Goal: Information Seeking & Learning: Find contact information

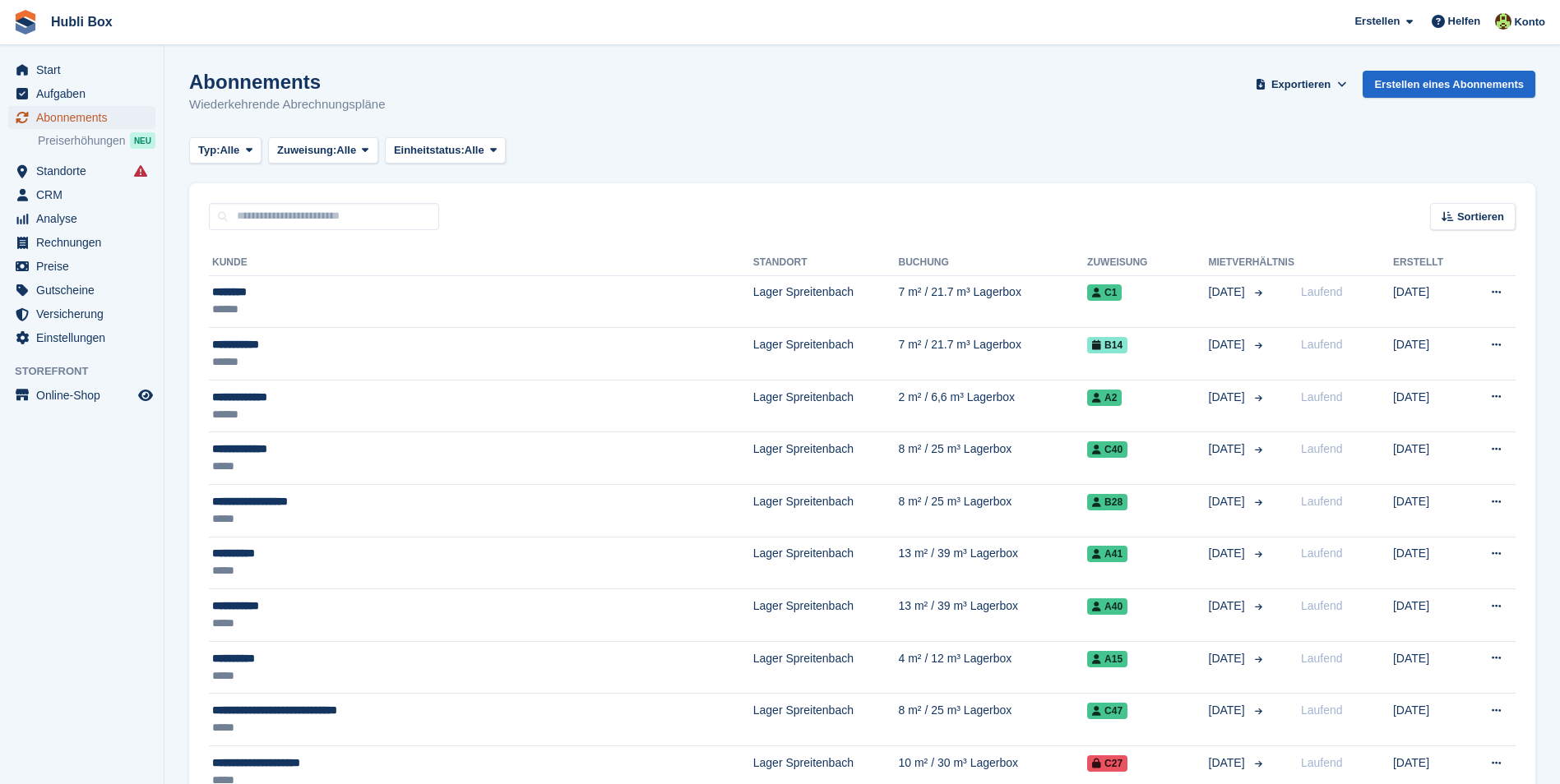
click at [69, 117] on span "Abonnements" at bounding box center [86, 117] width 98 height 23
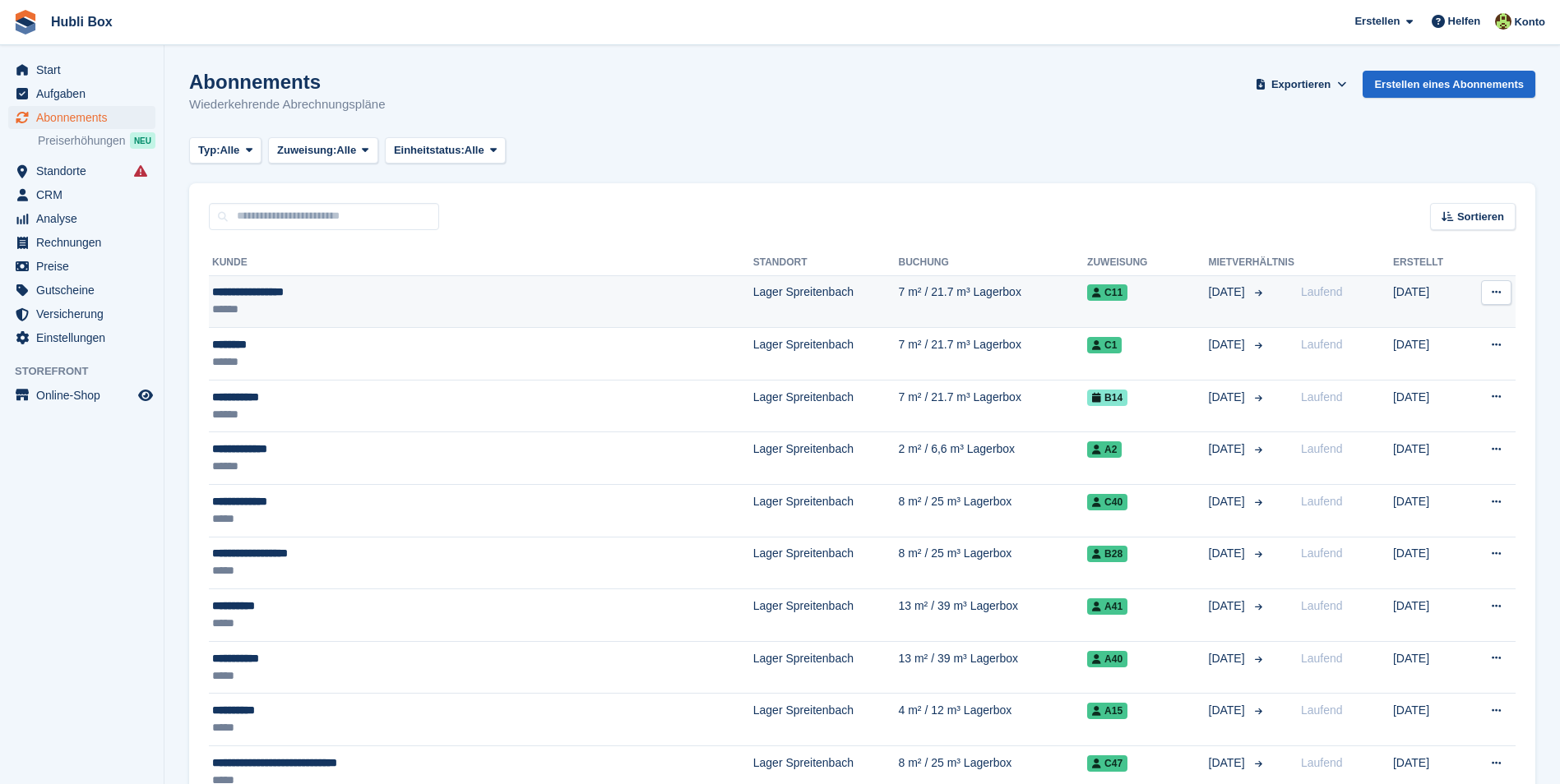
click at [284, 298] on div "**********" at bounding box center [399, 293] width 374 height 18
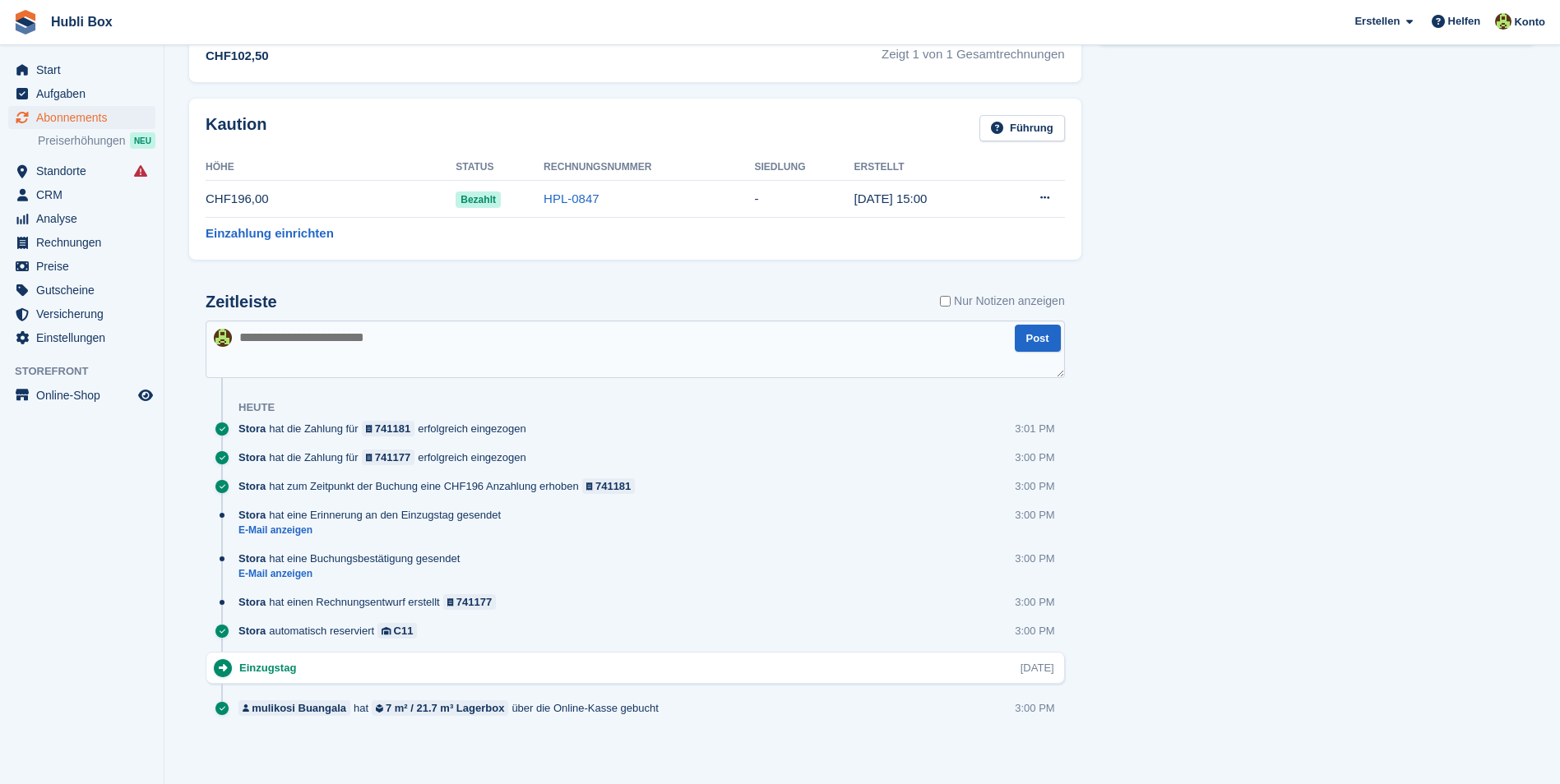
scroll to position [689, 0]
click at [286, 526] on link "E-Mail anzeigen" at bounding box center [374, 528] width 270 height 14
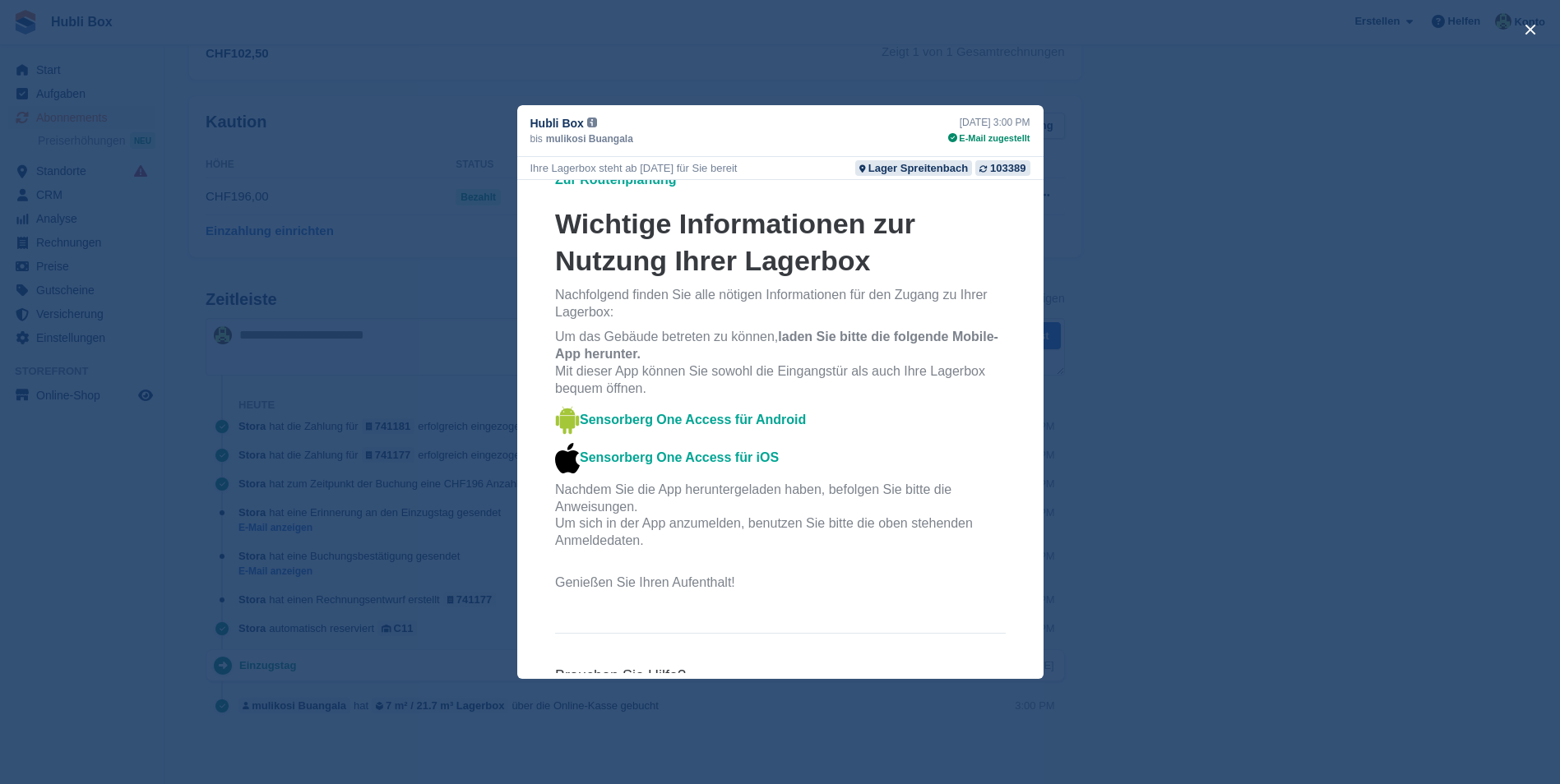
scroll to position [411, 0]
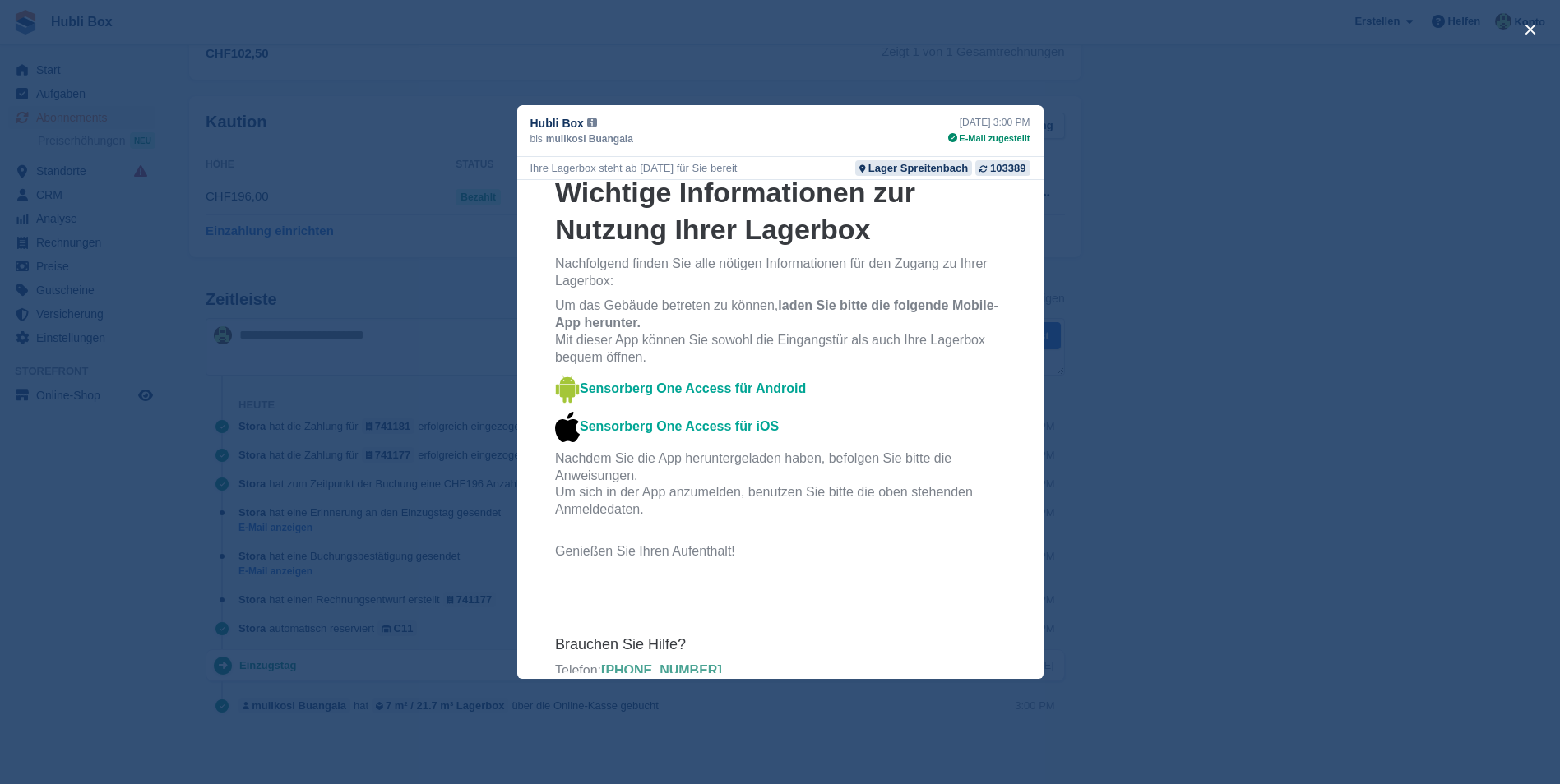
click at [1196, 585] on div "close" at bounding box center [780, 392] width 1560 height 784
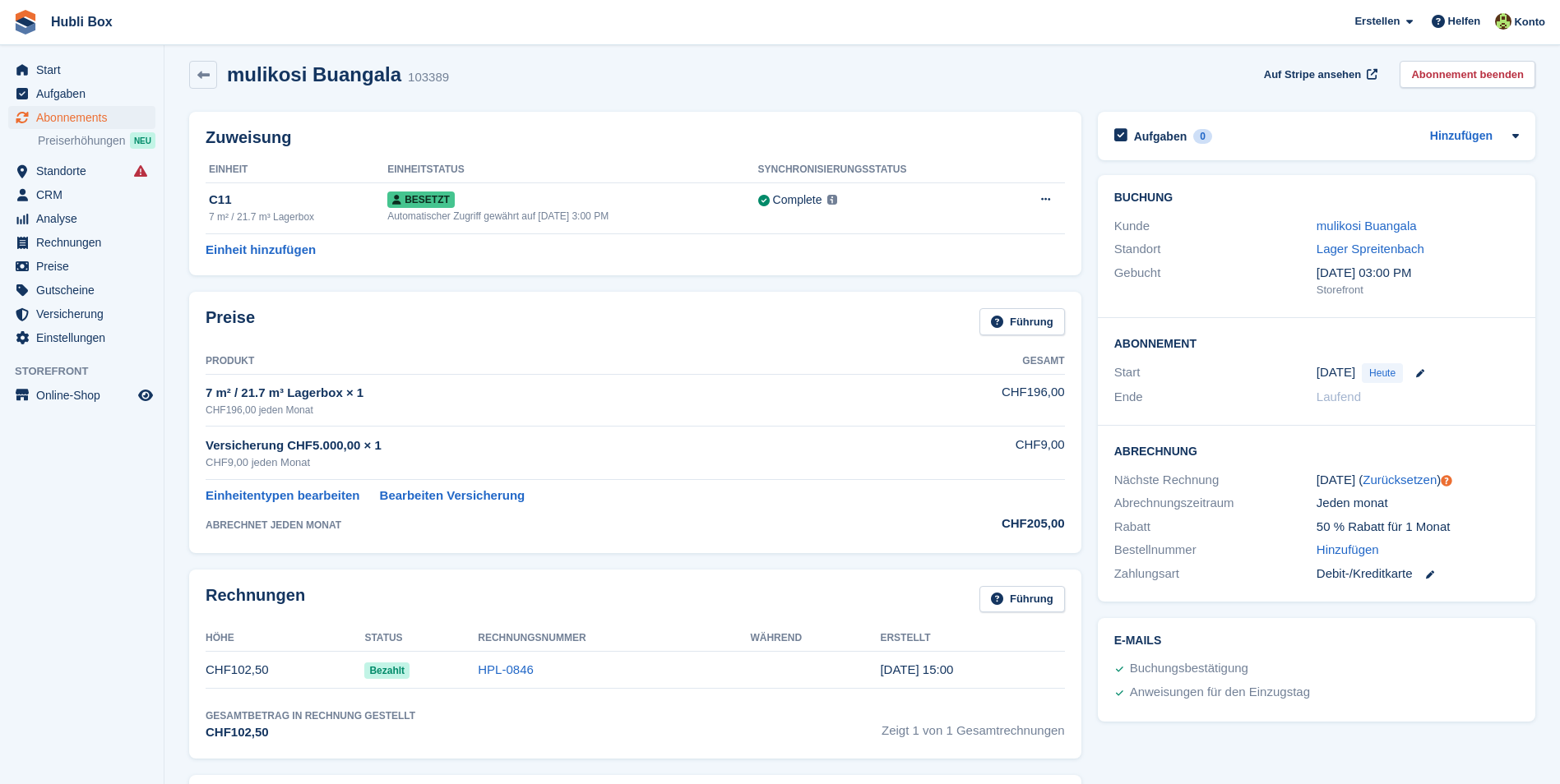
scroll to position [0, 0]
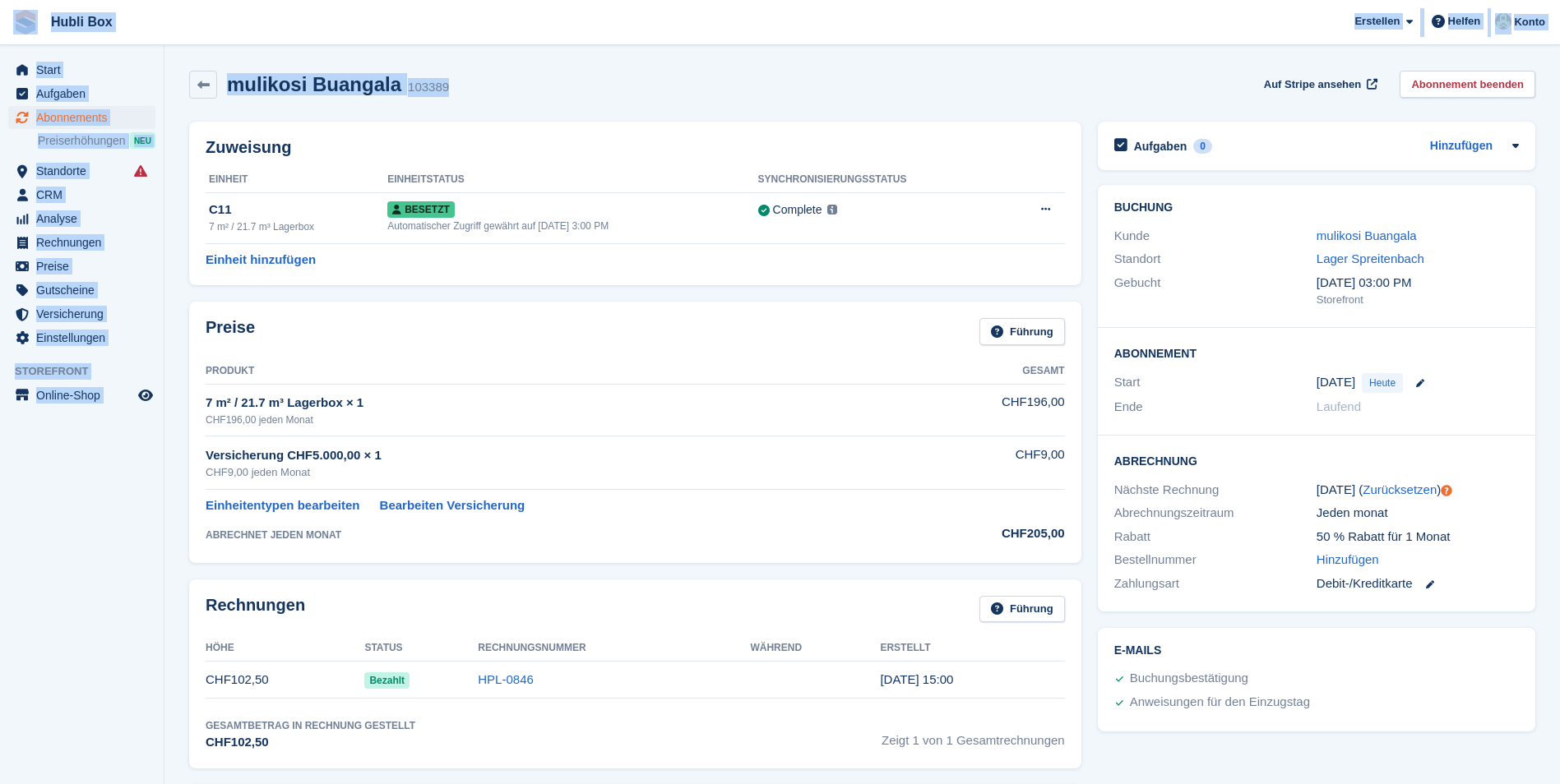
drag, startPoint x: 452, startPoint y: 103, endPoint x: 13, endPoint y: 18, distance: 447.2
click at [13, 18] on div "Hubli Box Erstellen Abonnement Rechnung Kontakt Deal Rabatt Seite Helfen Chat-S…" at bounding box center [780, 736] width 1560 height 1473
click at [505, 81] on div "mulikosi Buangala 103389 Auf Stripe ansehen Abonnement beenden" at bounding box center [862, 84] width 1347 height 28
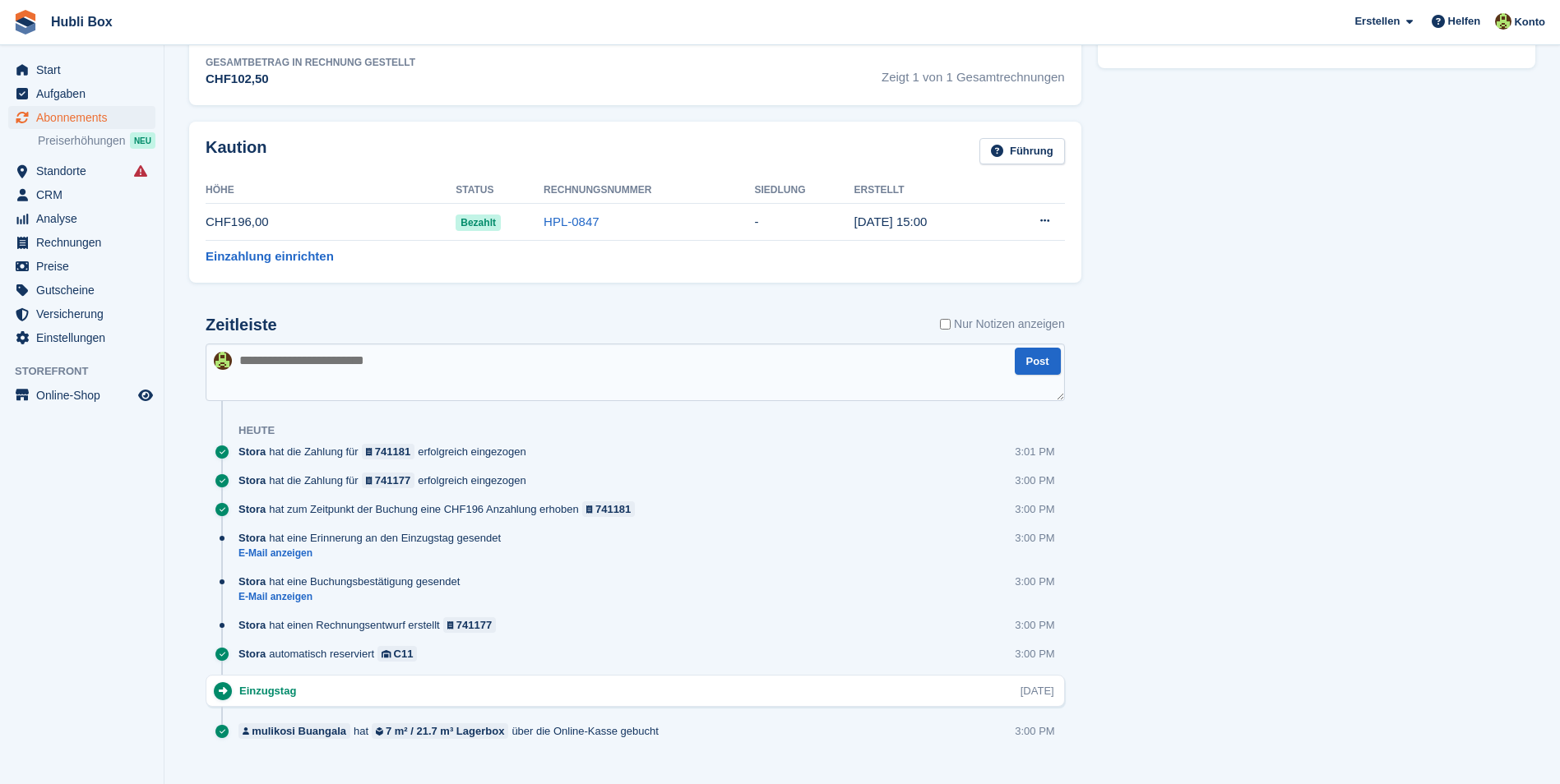
scroll to position [689, 0]
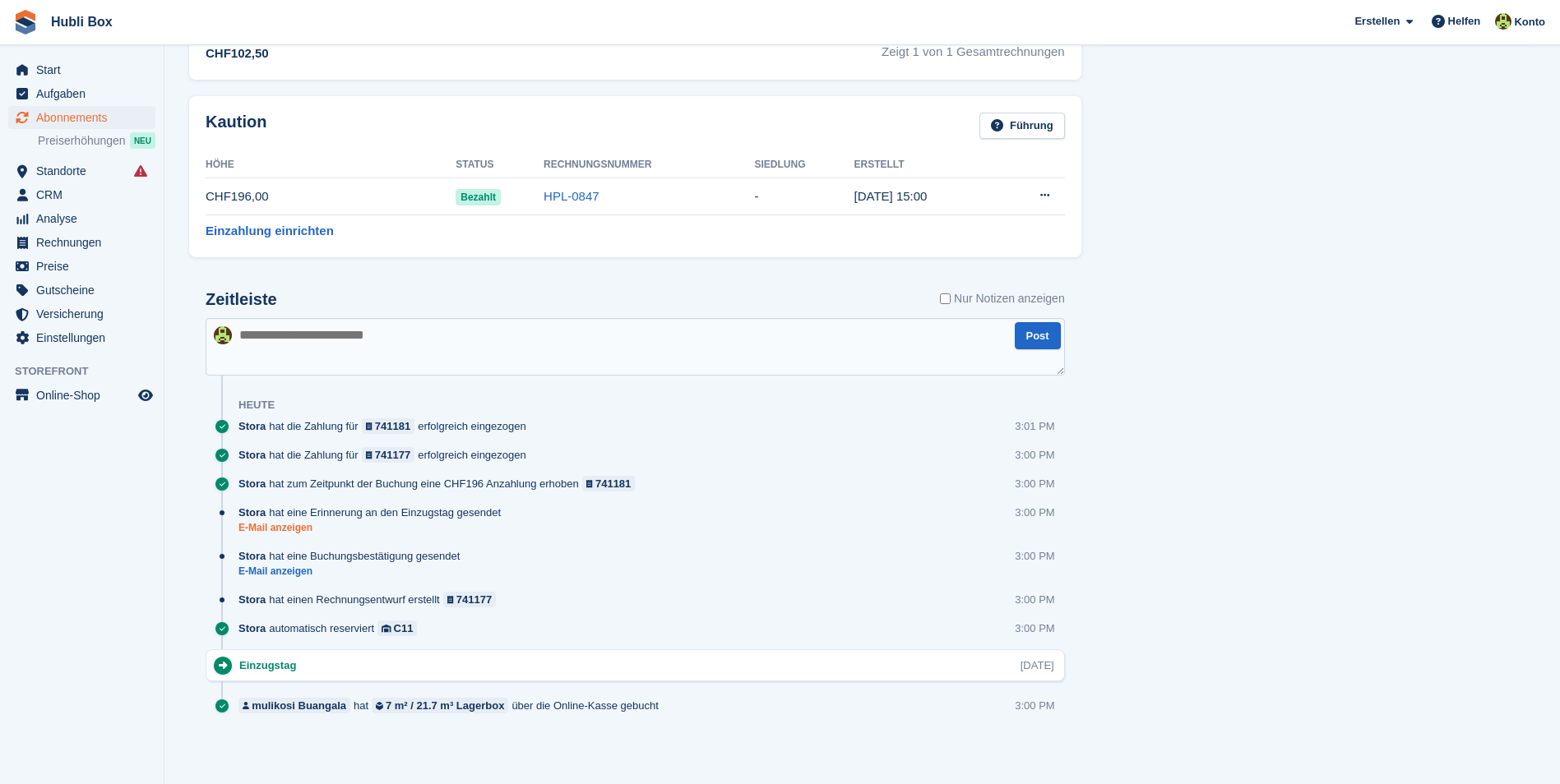
click at [276, 531] on link "E-Mail anzeigen" at bounding box center [374, 528] width 270 height 14
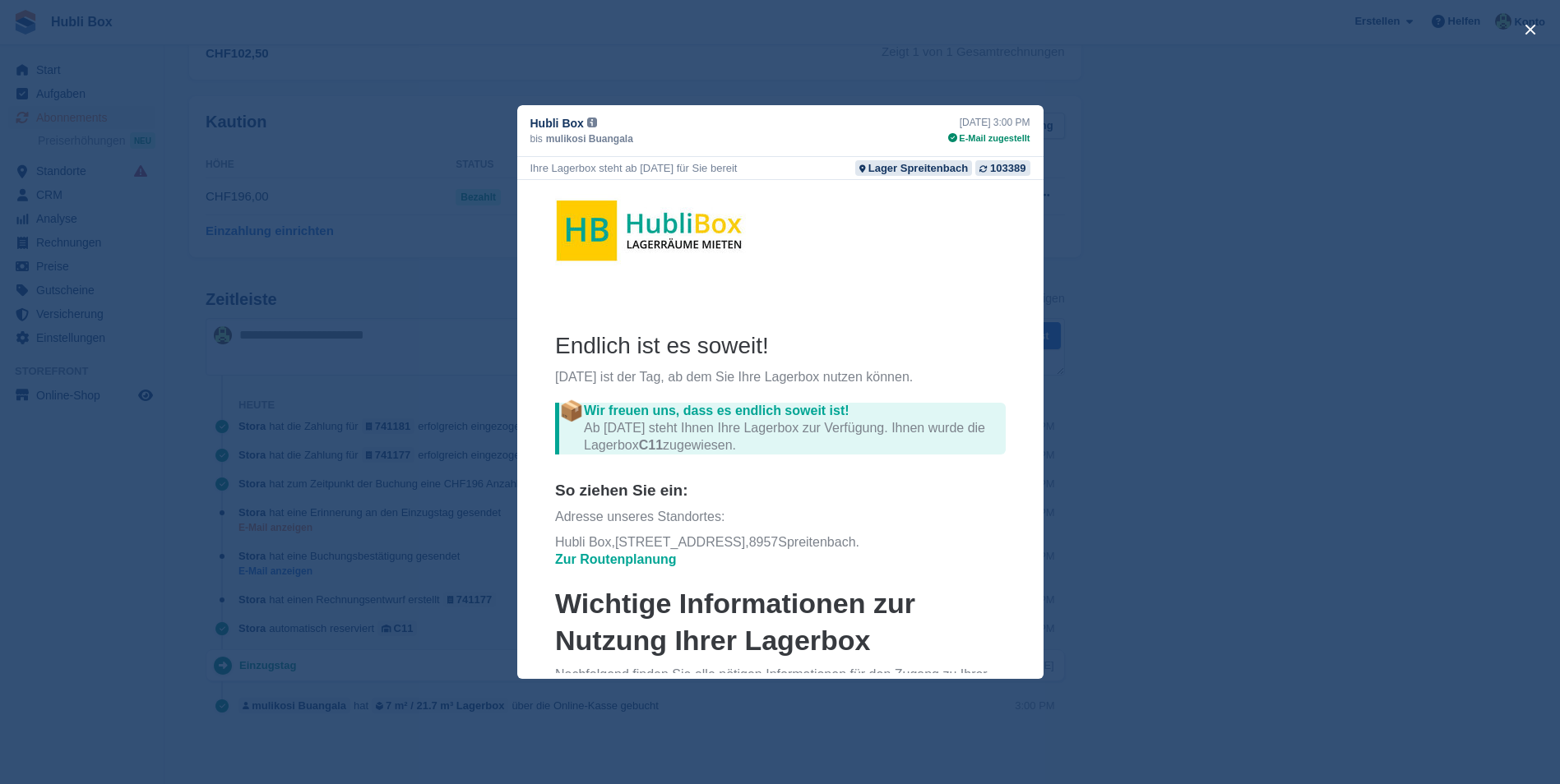
scroll to position [0, 0]
drag, startPoint x: 530, startPoint y: 172, endPoint x: 777, endPoint y: 167, distance: 247.1
click at [777, 167] on div "Ihre Lagerbox steht ab heute für Sie bereit Lager Spreitenbach 103389" at bounding box center [780, 168] width 526 height 23
click at [778, 167] on div "Ihre Lagerbox steht ab heute für Sie bereit Lager Spreitenbach 103389" at bounding box center [780, 168] width 526 height 23
drag, startPoint x: 773, startPoint y: 169, endPoint x: 524, endPoint y: 169, distance: 249.0
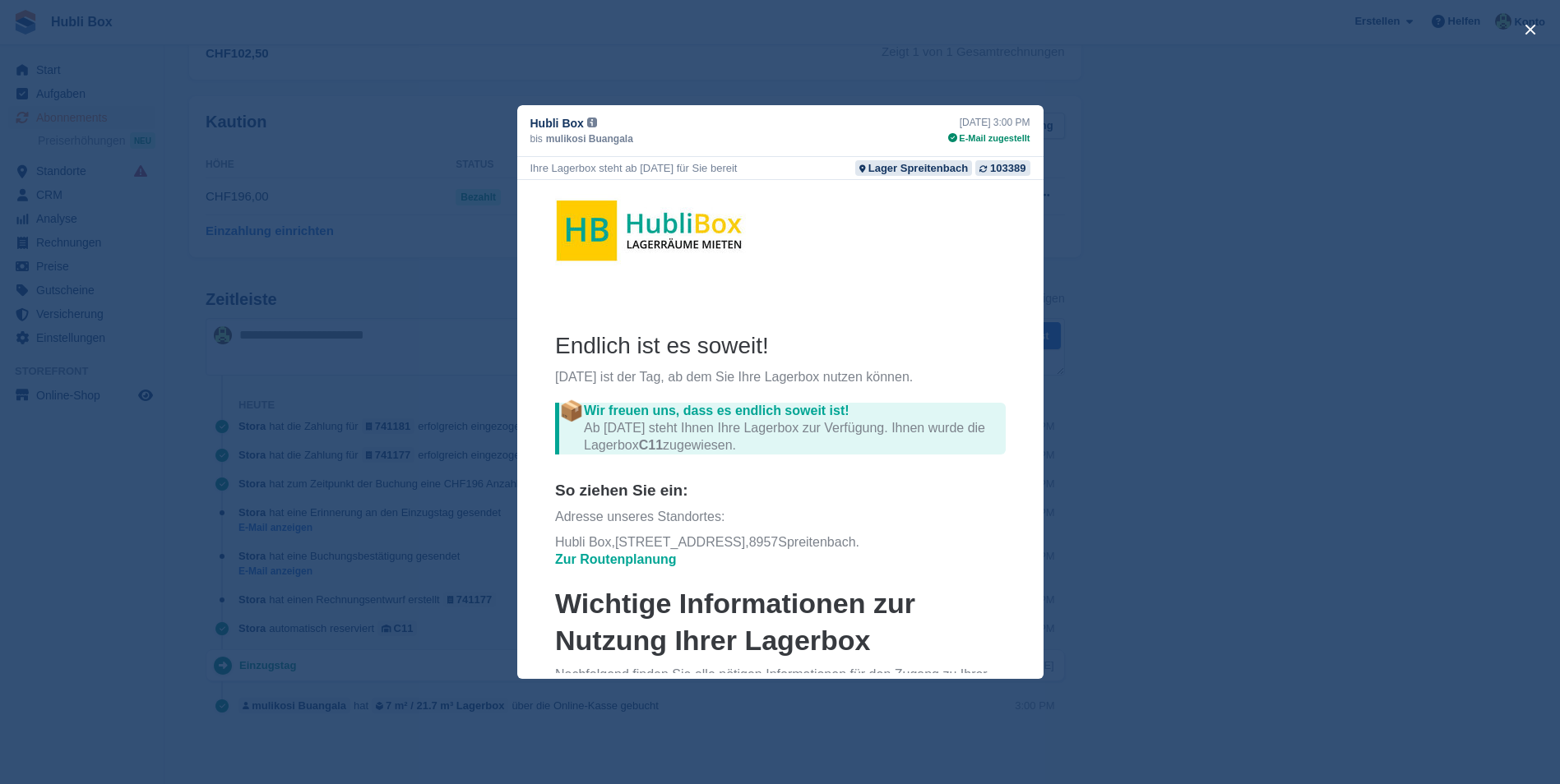
click at [524, 169] on div "Ihre Lagerbox steht ab heute für Sie bereit Lager Spreitenbach 103389" at bounding box center [780, 168] width 526 height 23
click at [99, 663] on div "close" at bounding box center [780, 392] width 1560 height 784
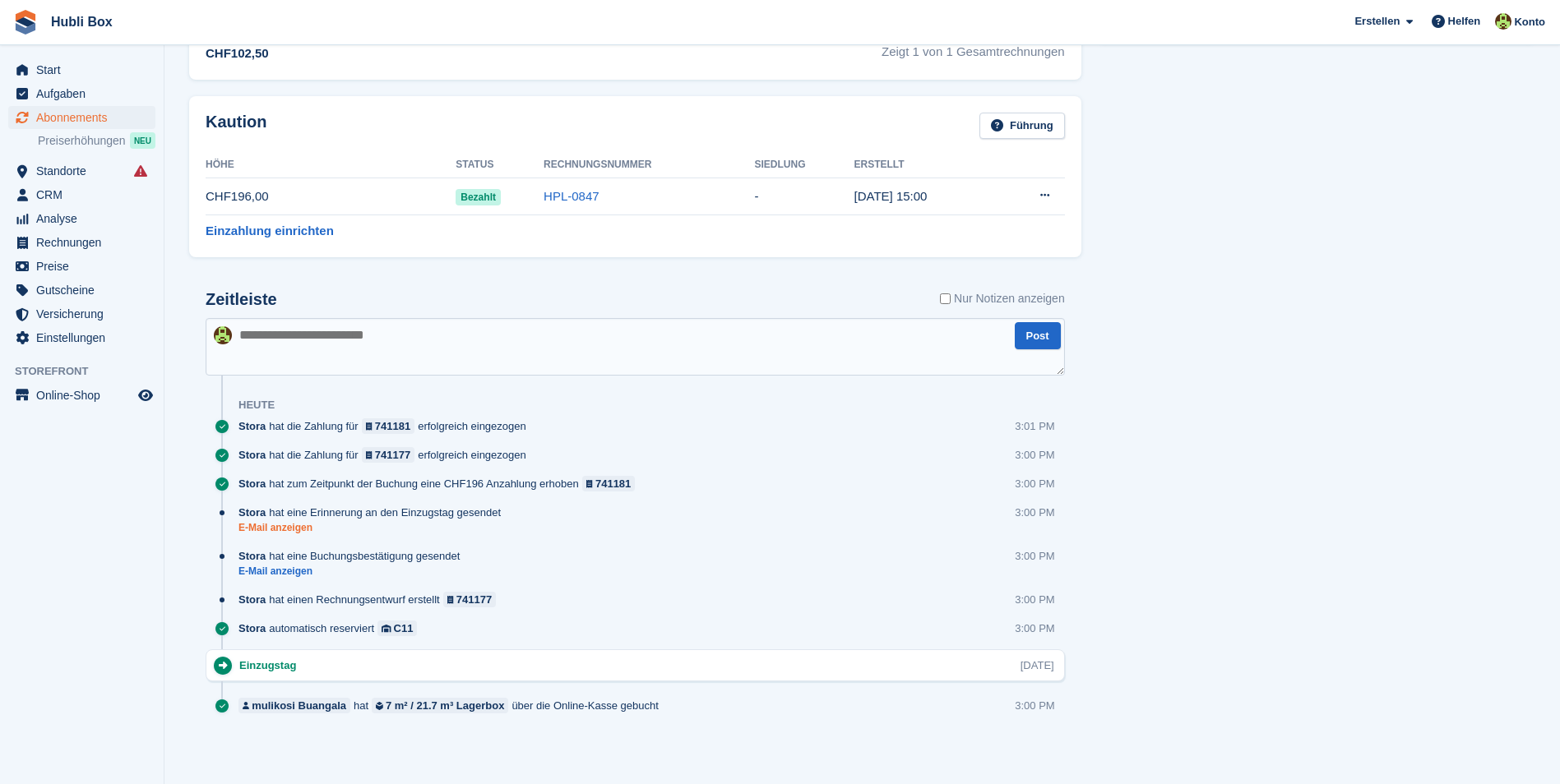
click at [279, 532] on link "E-Mail anzeigen" at bounding box center [374, 528] width 270 height 14
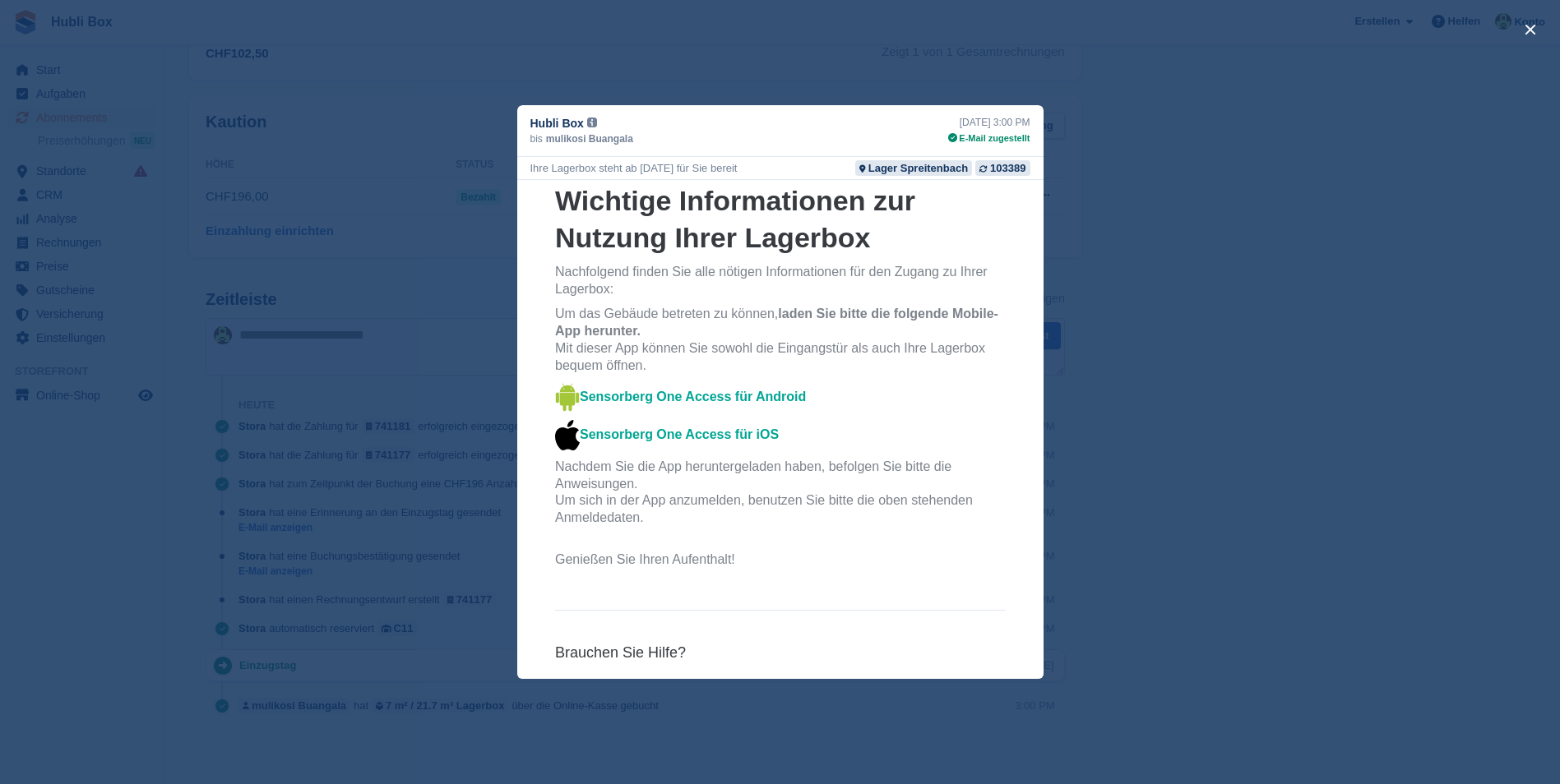
scroll to position [411, 0]
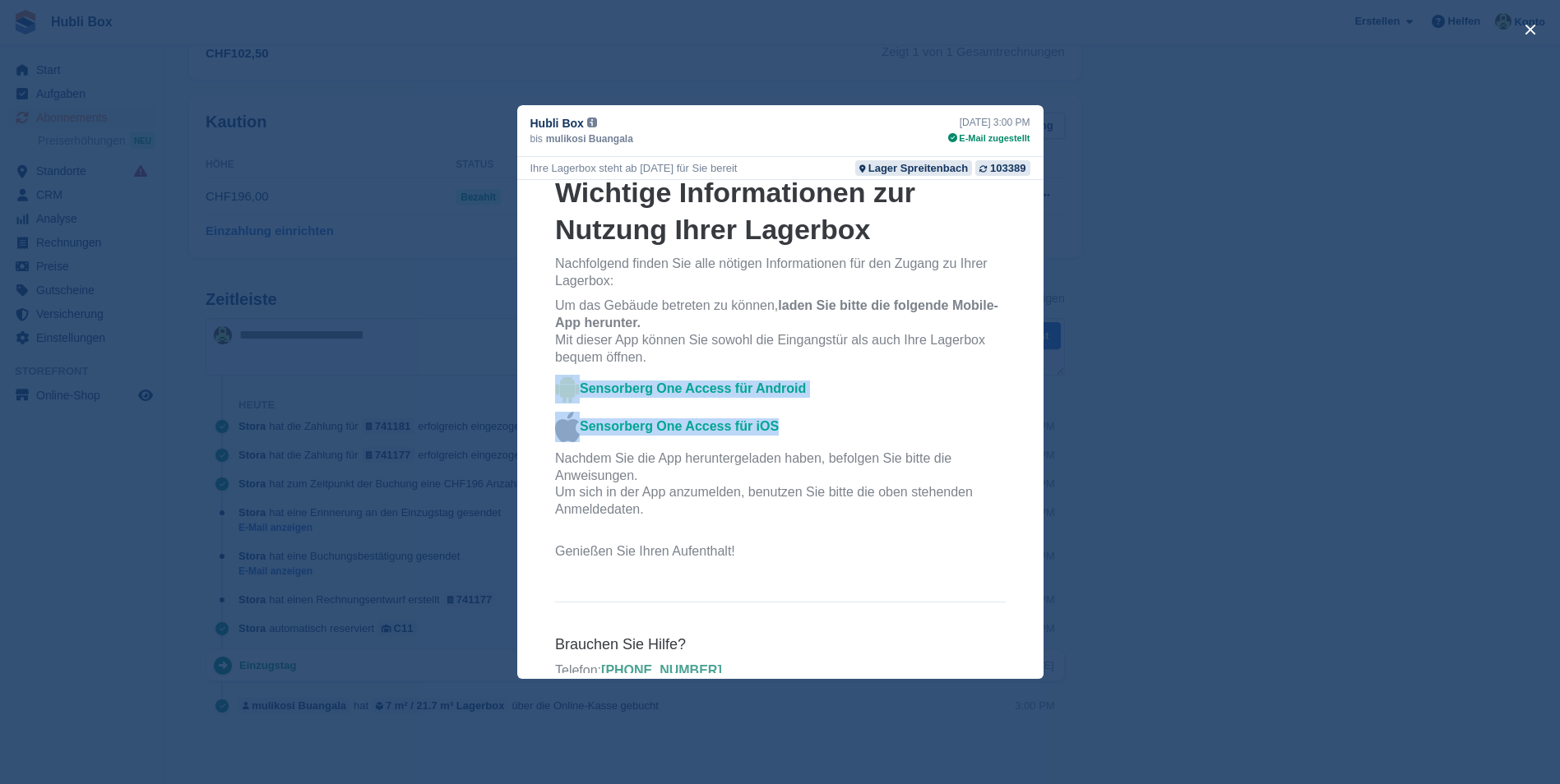
drag, startPoint x: 803, startPoint y: 423, endPoint x: 549, endPoint y: 395, distance: 255.5
click at [554, 395] on th "Endlich ist es soweit! Heute ist der Tag, ab dem Sie Ihre Lagerbox nutzen könne…" at bounding box center [780, 249] width 451 height 657
click at [882, 420] on td "Sensorberg One Access für iOS" at bounding box center [791, 426] width 426 height 30
drag, startPoint x: 798, startPoint y: 429, endPoint x: 559, endPoint y: 376, distance: 244.8
click at [559, 376] on th "Endlich ist es soweit! Heute ist der Tag, ab dem Sie Ihre Lagerbox nutzen könne…" at bounding box center [780, 249] width 451 height 657
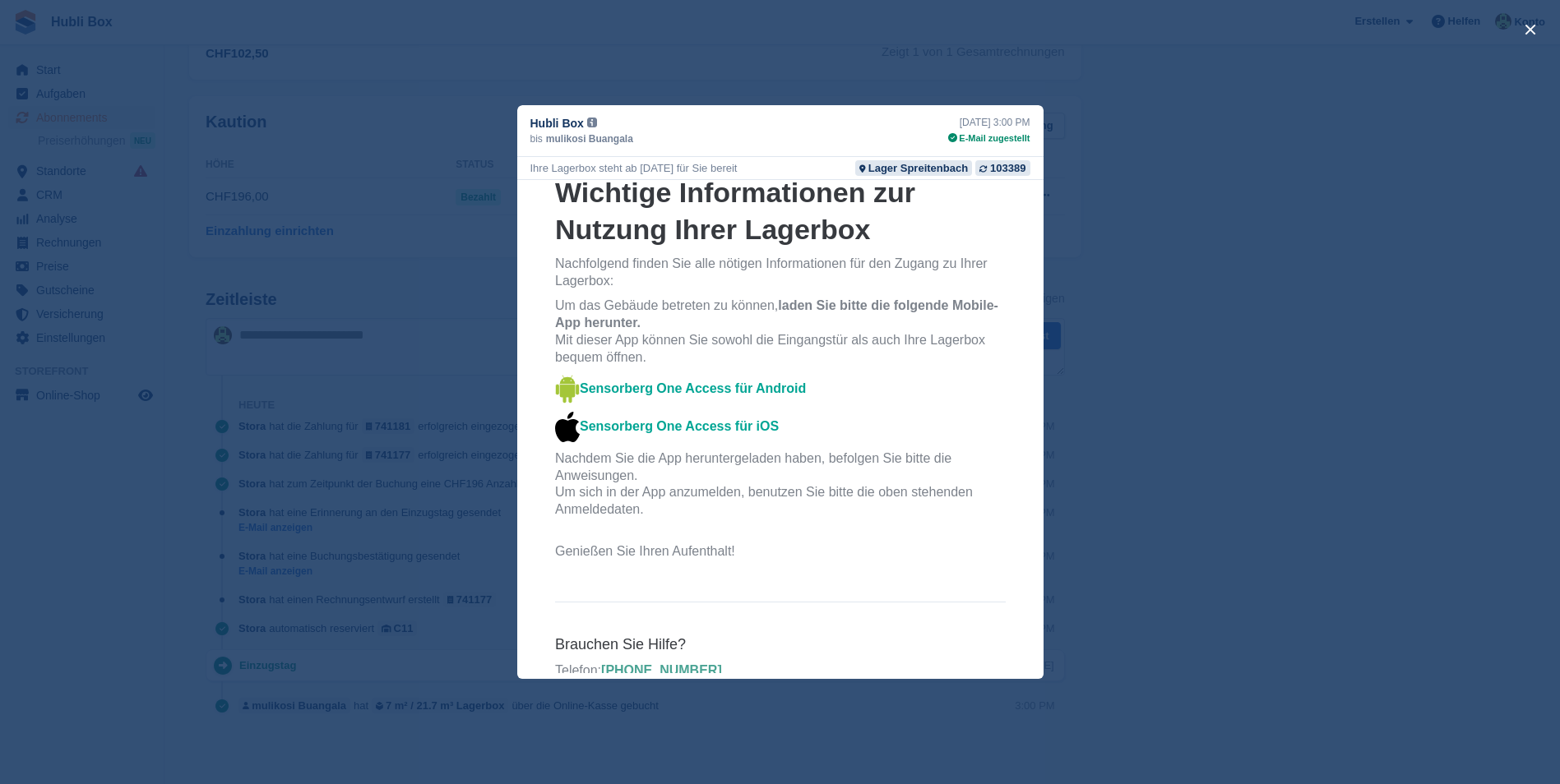
click at [847, 404] on th "Endlich ist es soweit! Heute ist der Tag, ab dem Sie Ihre Lagerbox nutzen könne…" at bounding box center [780, 249] width 451 height 657
drag, startPoint x: 779, startPoint y: 416, endPoint x: 549, endPoint y: 387, distance: 231.8
click at [554, 387] on th "Endlich ist es soweit! Heute ist der Tag, ab dem Sie Ihre Lagerbox nutzen könne…" at bounding box center [780, 249] width 451 height 657
click at [884, 416] on td "Sensorberg One Access für iOS" at bounding box center [791, 426] width 426 height 30
click at [1283, 503] on div "close" at bounding box center [780, 392] width 1560 height 784
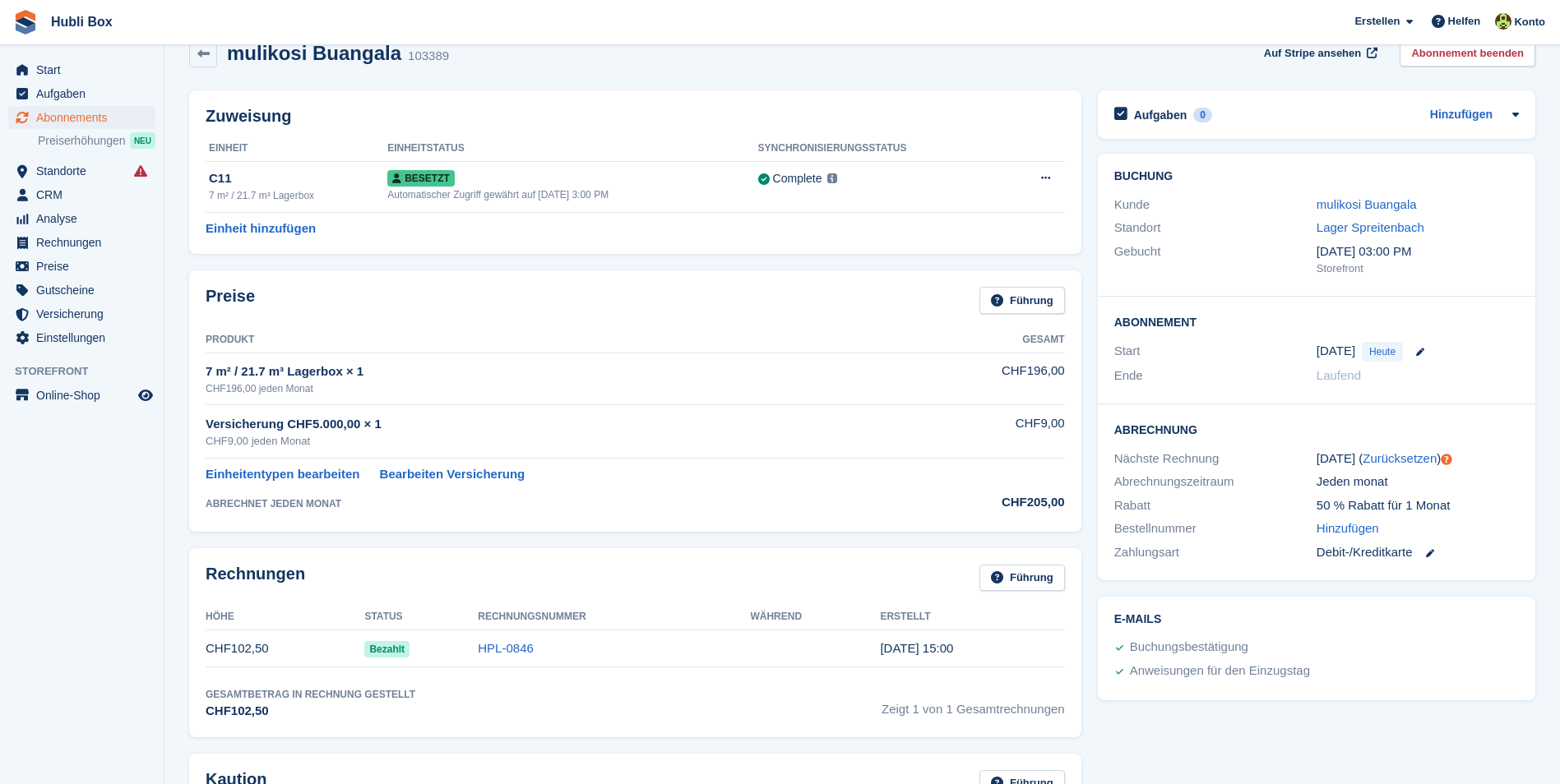
scroll to position [0, 0]
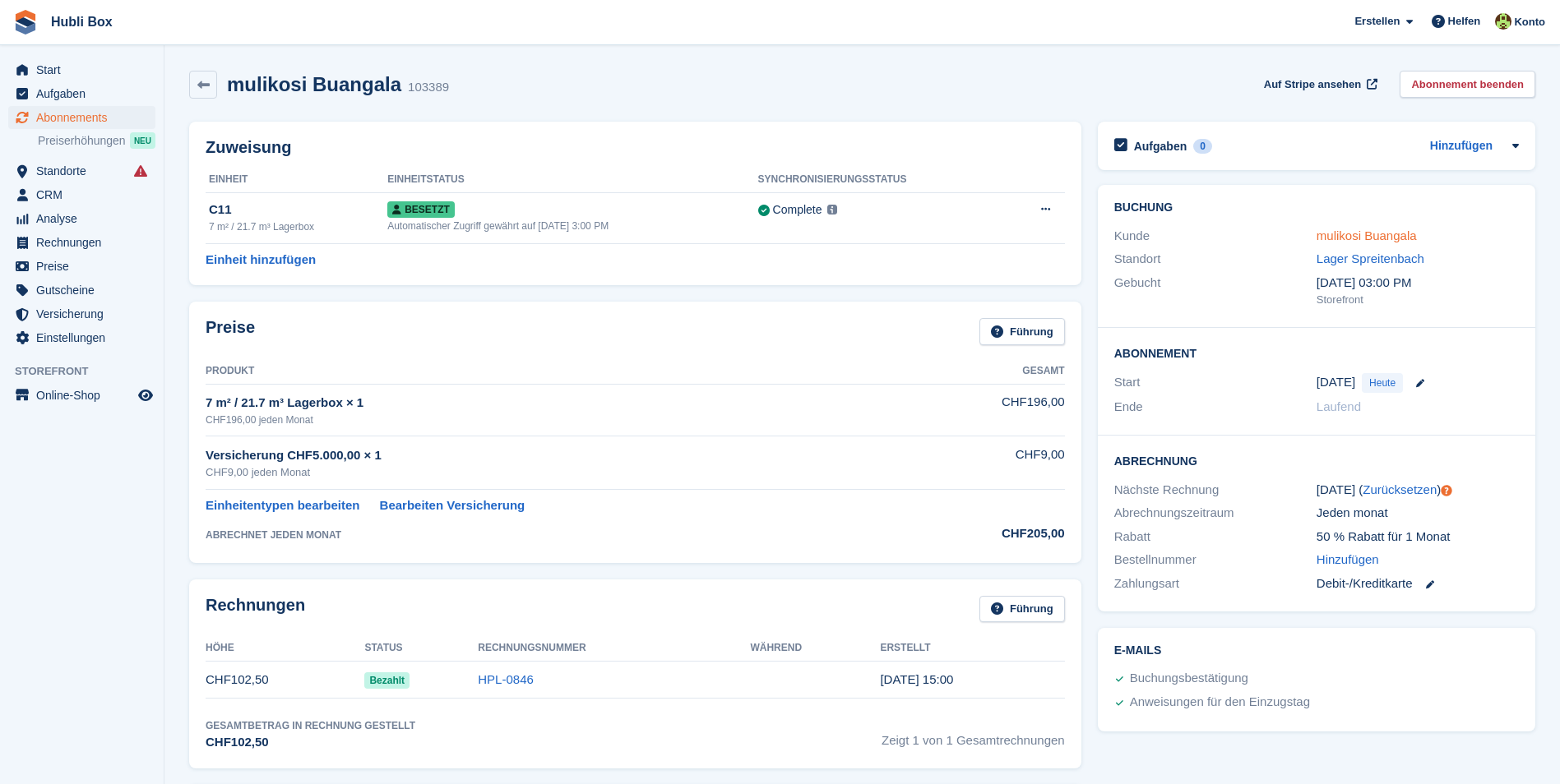
click at [1353, 234] on link "mulikosi Buangala" at bounding box center [1367, 236] width 100 height 14
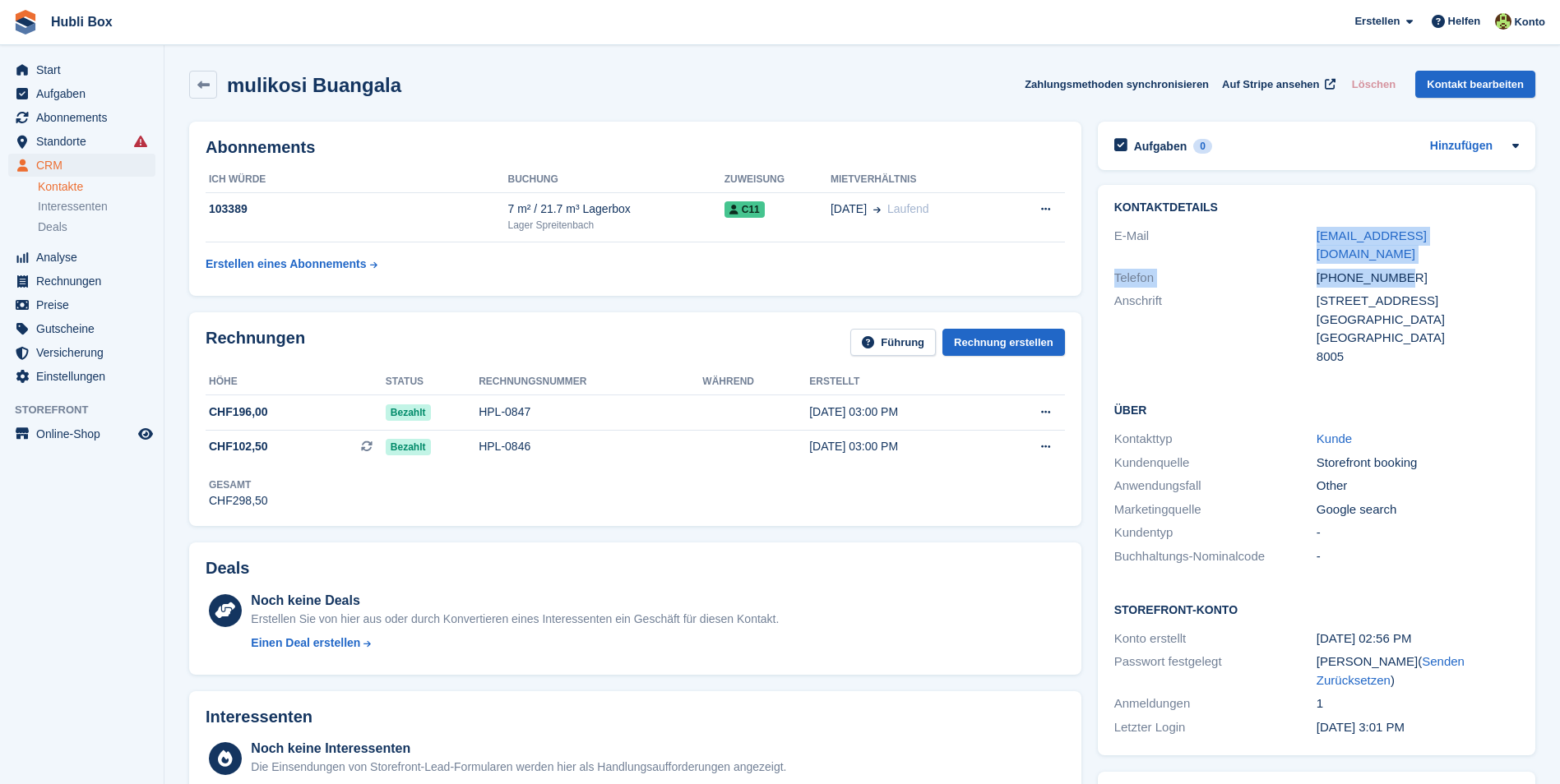
drag, startPoint x: 1301, startPoint y: 240, endPoint x: 1457, endPoint y: 248, distance: 156.2
click at [1457, 248] on div "Kontaktdetails E-Mail buangle@gmail.com Telefon +41793181553 Anschrift Limmatst…" at bounding box center [1316, 284] width 437 height 199
click at [1456, 269] on div "+41793181553" at bounding box center [1418, 278] width 202 height 19
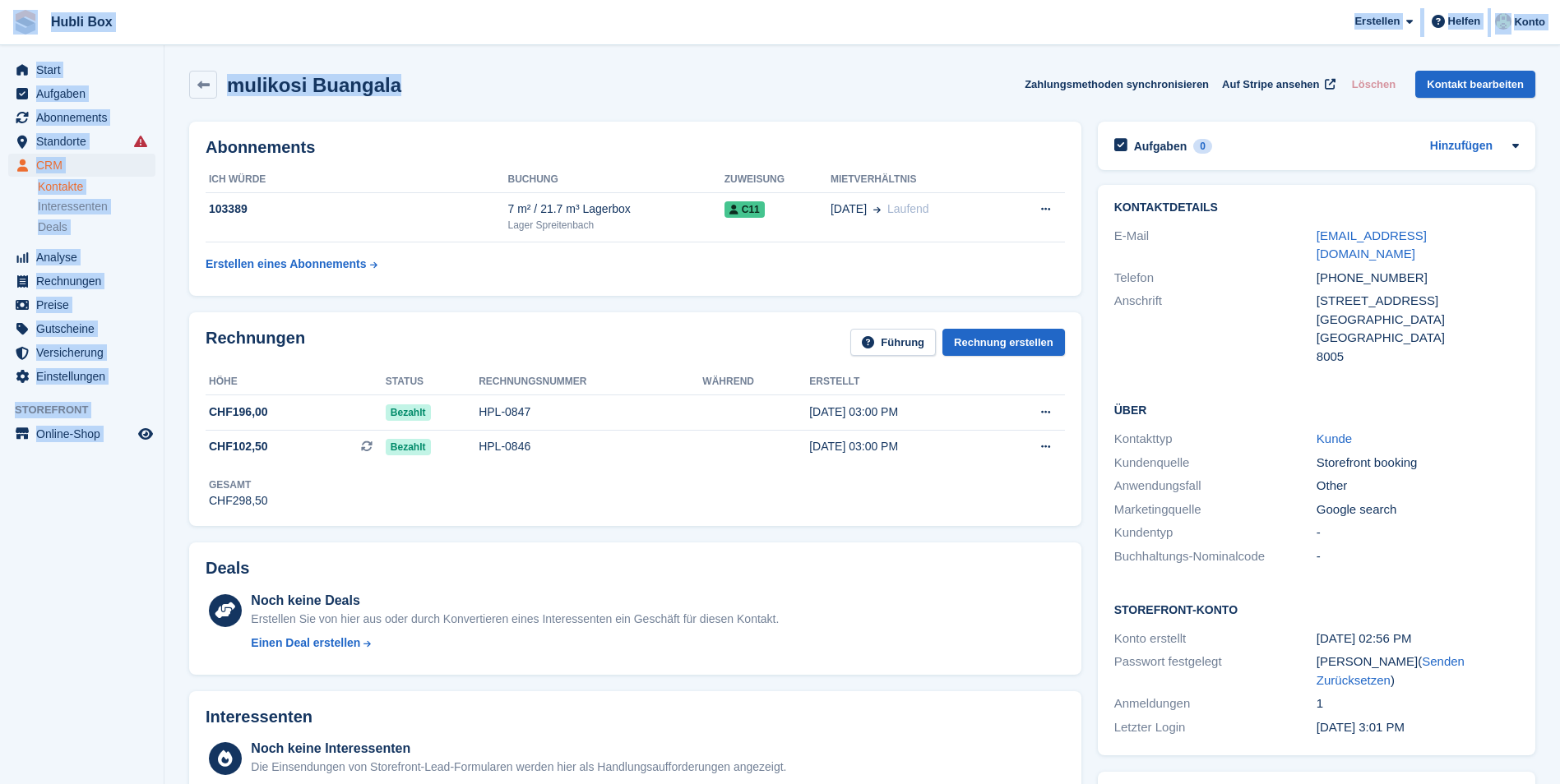
drag, startPoint x: 463, startPoint y: 95, endPoint x: 11, endPoint y: 23, distance: 457.7
click at [11, 23] on div "Hubli Box Erstellen Abonnement Rechnung Kontakt Deal Rabatt Seite Helfen Chat-S…" at bounding box center [780, 691] width 1560 height 1381
click at [596, 86] on div "mulikosi Buangala Zahlungsmethoden synchronisieren Auf Stripe ansehen Löschen K…" at bounding box center [862, 84] width 1347 height 28
drag, startPoint x: 421, startPoint y: 84, endPoint x: 6, endPoint y: 19, distance: 420.1
click at [6, 19] on div "Hubli Box Erstellen Abonnement Rechnung Kontakt Deal Rabatt Seite Helfen Chat-S…" at bounding box center [780, 691] width 1560 height 1381
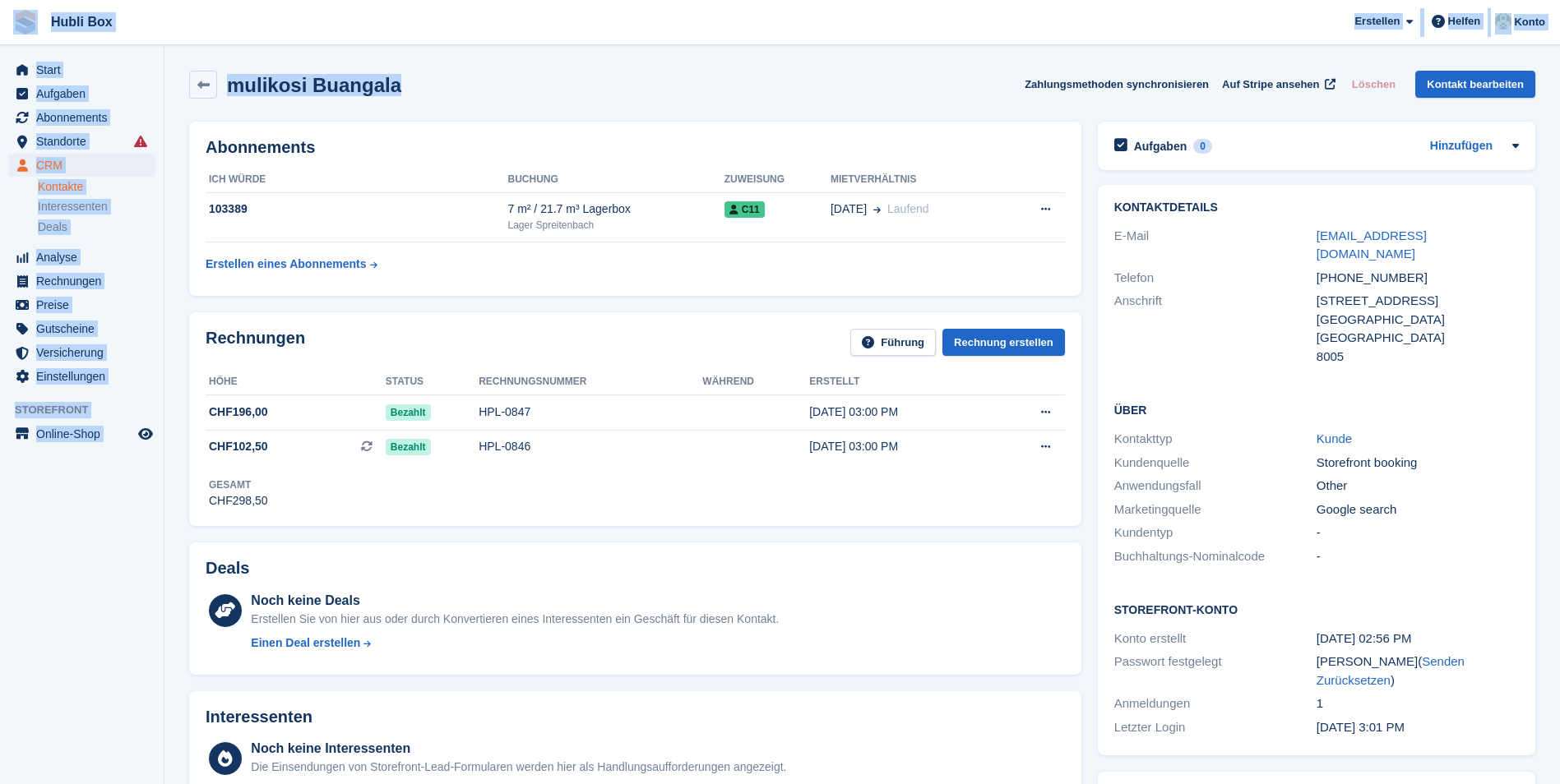
click at [504, 108] on div "mulikosi Buangala Zahlungsmethoden synchronisieren Auf Stripe ansehen Löschen K…" at bounding box center [862, 88] width 1362 height 51
drag, startPoint x: 428, startPoint y: 78, endPoint x: 4, endPoint y: 29, distance: 426.8
click at [4, 29] on div "Hubli Box Erstellen Abonnement Rechnung Kontakt Deal Rabatt Seite Helfen Chat-S…" at bounding box center [780, 691] width 1560 height 1381
click at [506, 54] on section "mulikosi Buangala Zahlungsmethoden synchronisieren Auf Stripe ansehen Löschen K…" at bounding box center [862, 691] width 1396 height 1381
drag, startPoint x: 405, startPoint y: 84, endPoint x: 22, endPoint y: 18, distance: 388.6
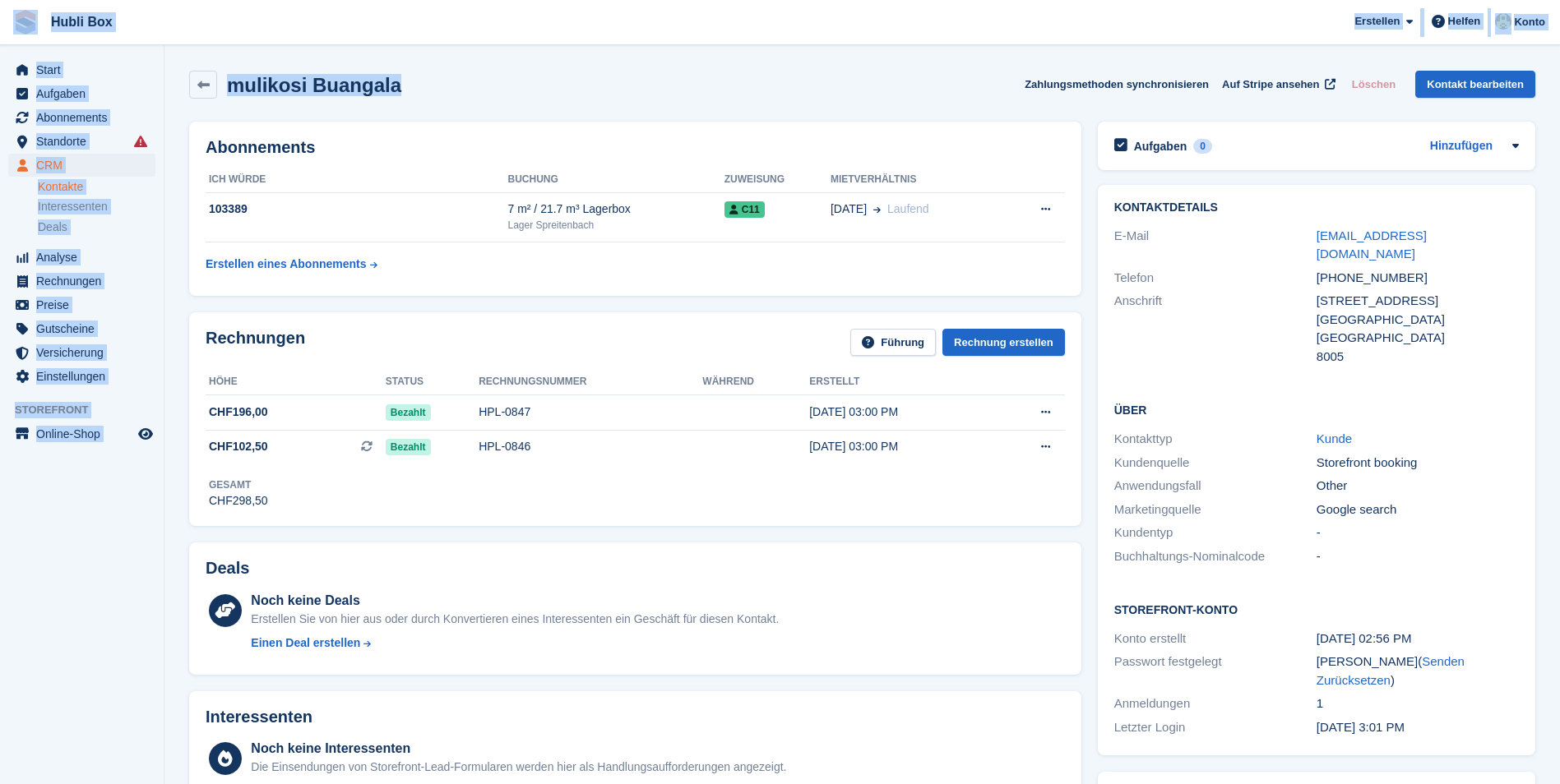
click at [22, 18] on div "Hubli Box Erstellen Abonnement Rechnung Kontakt Deal Rabatt Seite Helfen Chat-S…" at bounding box center [780, 691] width 1560 height 1381
click at [233, 28] on span "Hubli Box Erstellen Abonnement Rechnung Kontakt Deal Rabatt Seite Helfen Chat-S…" at bounding box center [780, 22] width 1560 height 44
drag, startPoint x: 403, startPoint y: 79, endPoint x: 4, endPoint y: 37, distance: 401.2
click at [4, 37] on div "Hubli Box Erstellen Abonnement Rechnung Kontakt Deal Rabatt Seite Helfen Chat-S…" at bounding box center [780, 691] width 1560 height 1381
click at [262, 21] on span "Hubli Box Erstellen Abonnement Rechnung Kontakt Deal Rabatt Seite Helfen Chat-S…" at bounding box center [780, 22] width 1560 height 44
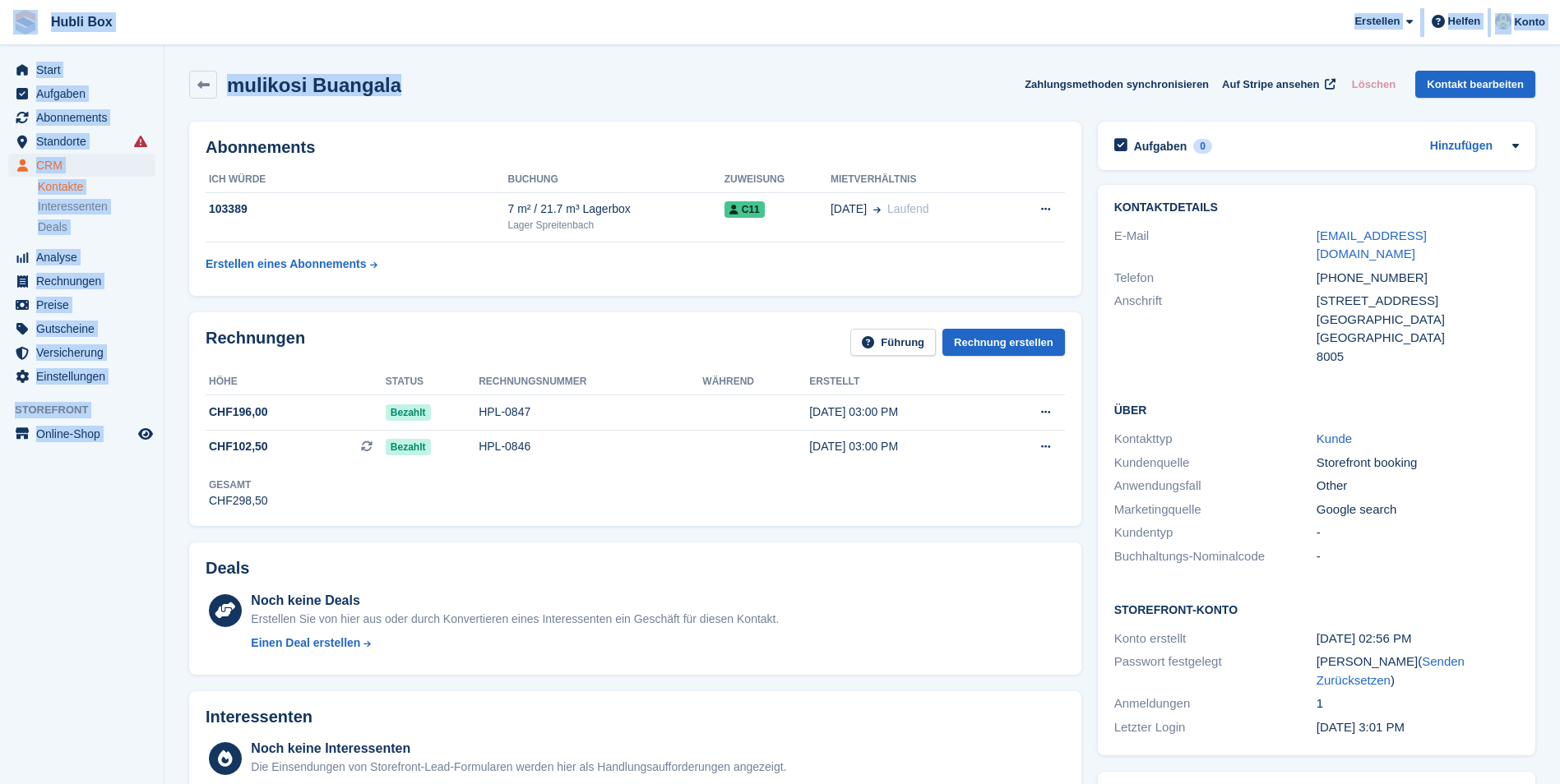
drag, startPoint x: 432, startPoint y: 89, endPoint x: 10, endPoint y: 28, distance: 426.4
click at [10, 28] on div "Hubli Box Erstellen Abonnement Rechnung Kontakt Deal Rabatt Seite Helfen Chat-S…" at bounding box center [780, 691] width 1560 height 1381
click at [10, 28] on link at bounding box center [26, 22] width 37 height 37
